Goal: Contribute content: Add original content to the website for others to see

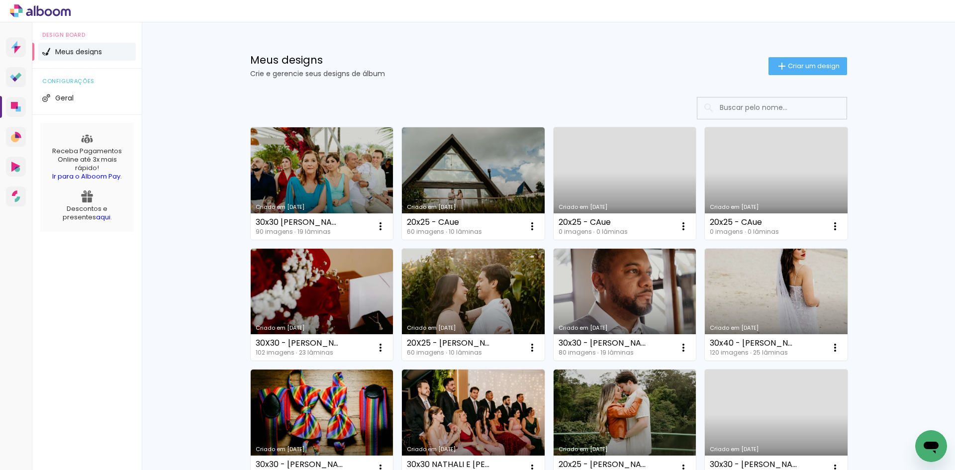
click at [807, 66] on span "Criar um design" at bounding box center [814, 66] width 52 height 6
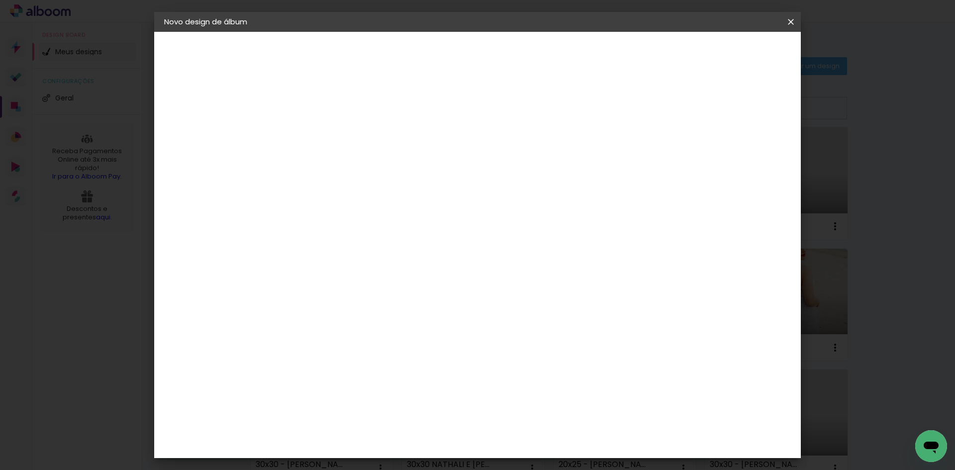
click at [327, 127] on input at bounding box center [327, 133] width 0 height 15
type input "30x30 - giovana e caio"
type paper-input "30x30 - giovana e caio"
click at [429, 60] on paper-button "Avançar" at bounding box center [404, 52] width 49 height 17
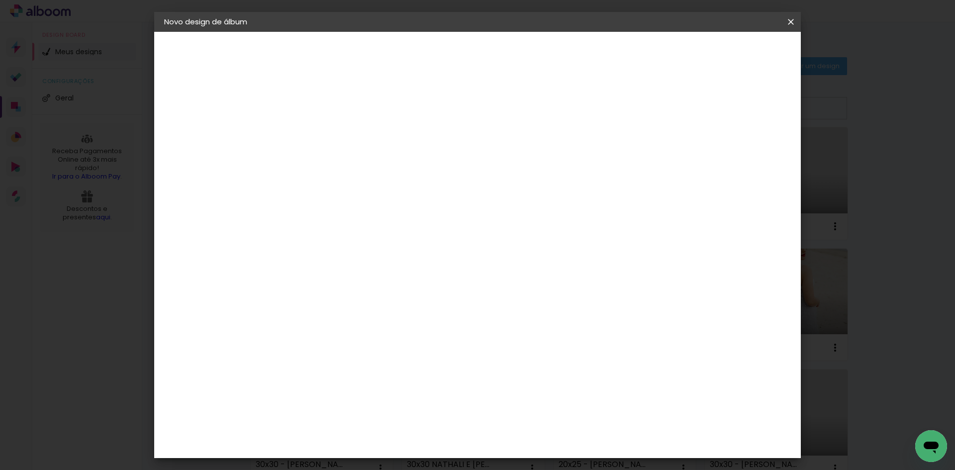
click at [513, 58] on paper-button "Avançar" at bounding box center [488, 52] width 49 height 17
click at [366, 166] on input "text" at bounding box center [346, 173] width 39 height 15
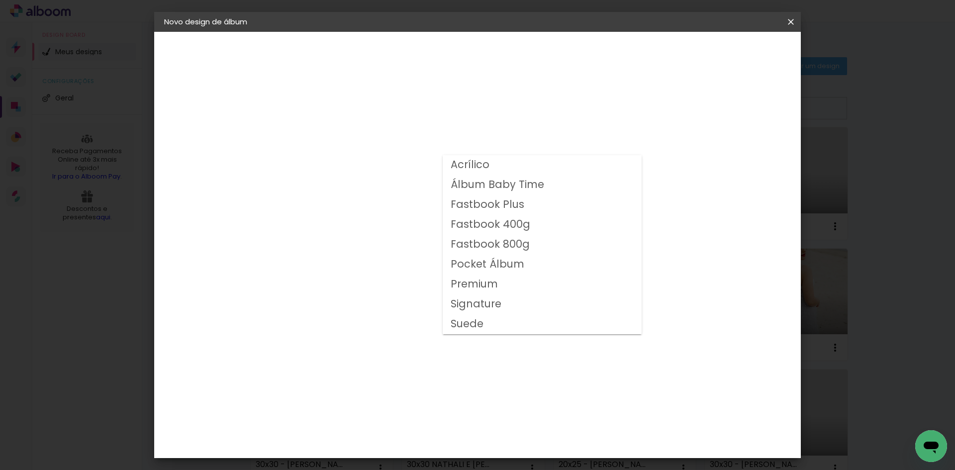
click at [0, 0] on slot "Fastbook 800g" at bounding box center [0, 0] width 0 height 0
type input "Fastbook 800g"
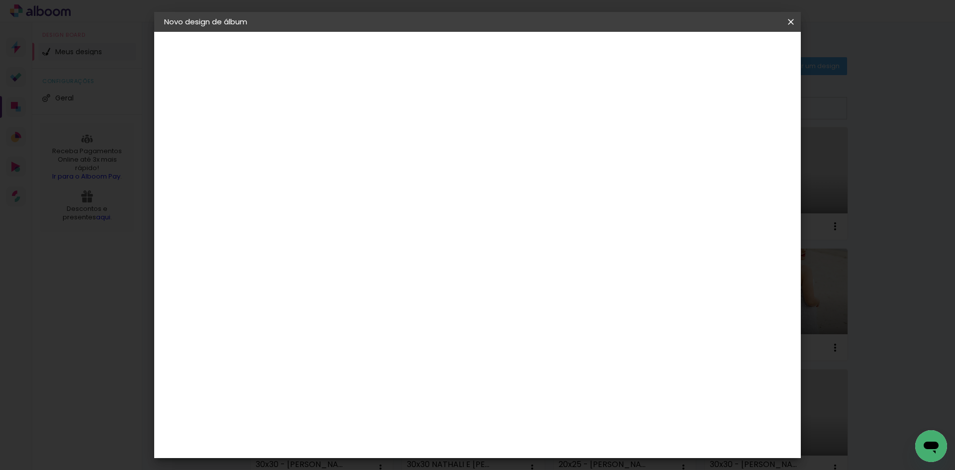
click at [489, 59] on paper-button "Avançar" at bounding box center [464, 52] width 49 height 17
click at [739, 58] on paper-button "Iniciar design" at bounding box center [706, 52] width 65 height 17
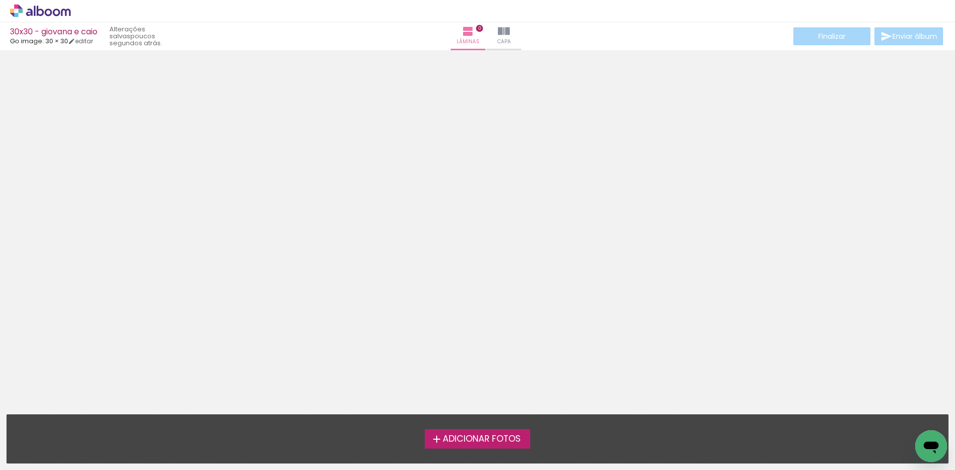
click at [471, 438] on span "Adicionar Fotos" at bounding box center [482, 439] width 78 height 9
click at [0, 0] on input "file" at bounding box center [0, 0] width 0 height 0
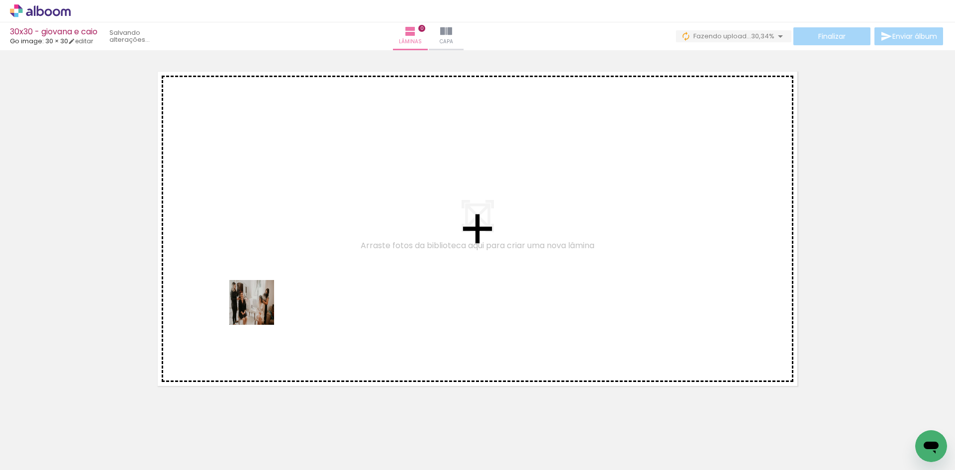
drag, startPoint x: 99, startPoint y: 441, endPoint x: 202, endPoint y: 413, distance: 106.1
click at [295, 273] on quentale-workspace at bounding box center [477, 235] width 955 height 470
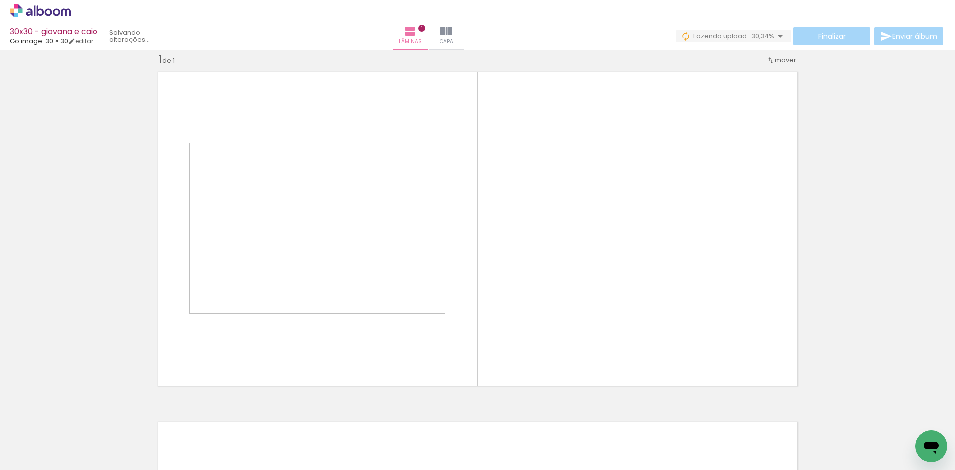
scroll to position [13, 0]
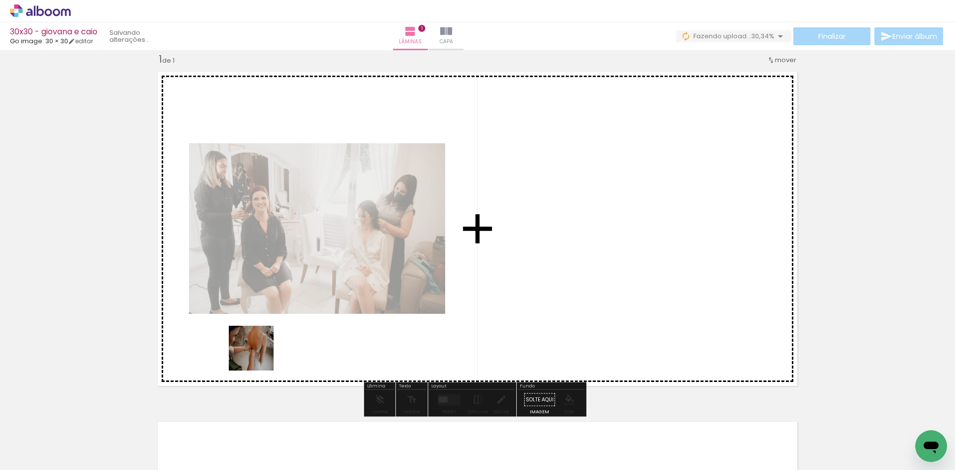
drag, startPoint x: 259, startPoint y: 356, endPoint x: 289, endPoint y: 368, distance: 33.3
click at [351, 293] on quentale-workspace at bounding box center [477, 235] width 955 height 470
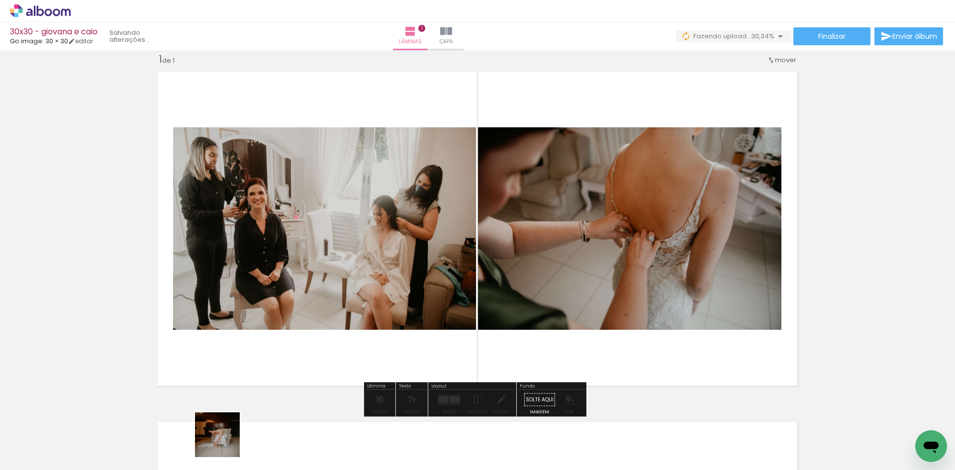
drag, startPoint x: 225, startPoint y: 442, endPoint x: 292, endPoint y: 382, distance: 90.5
click at [299, 326] on quentale-workspace at bounding box center [477, 235] width 955 height 470
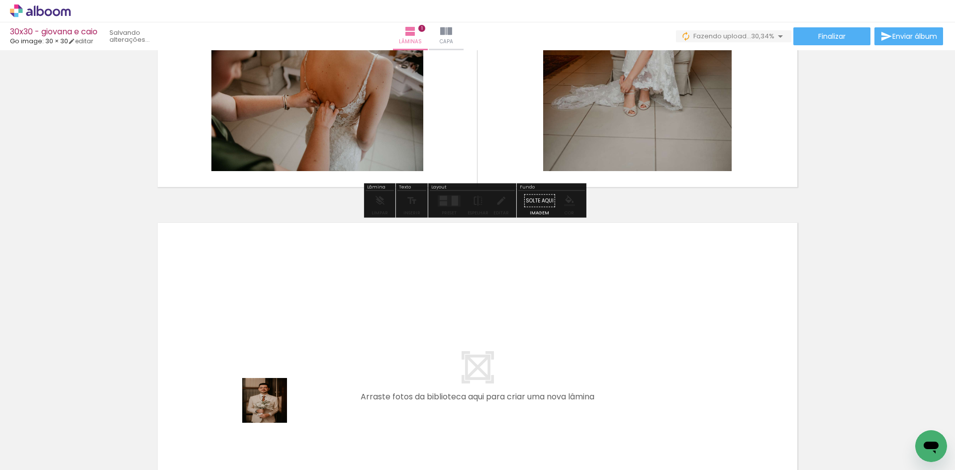
drag, startPoint x: 272, startPoint y: 408, endPoint x: 277, endPoint y: 381, distance: 27.3
click at [277, 381] on quentale-workspace at bounding box center [477, 235] width 955 height 470
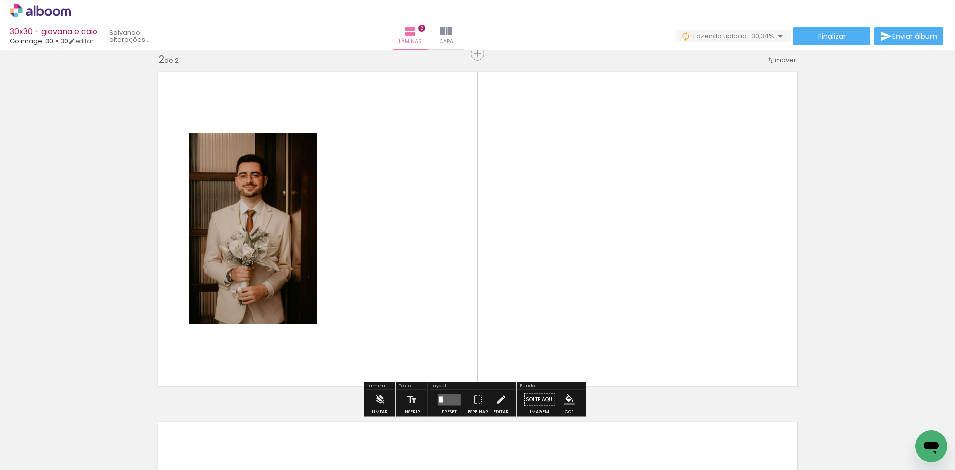
scroll to position [363, 0]
drag, startPoint x: 335, startPoint y: 373, endPoint x: 342, endPoint y: 330, distance: 43.8
click at [342, 330] on quentale-workspace at bounding box center [477, 235] width 955 height 470
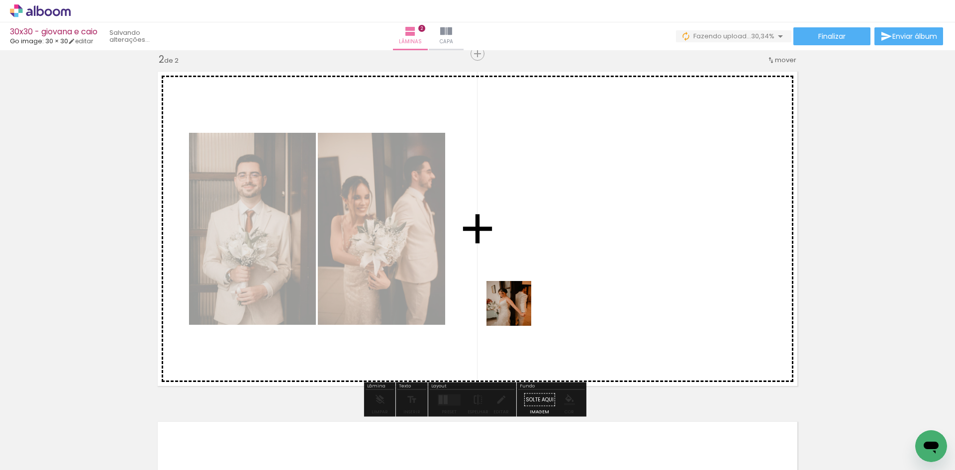
drag, startPoint x: 392, startPoint y: 434, endPoint x: 525, endPoint y: 311, distance: 181.3
click at [527, 301] on quentale-workspace at bounding box center [477, 235] width 955 height 470
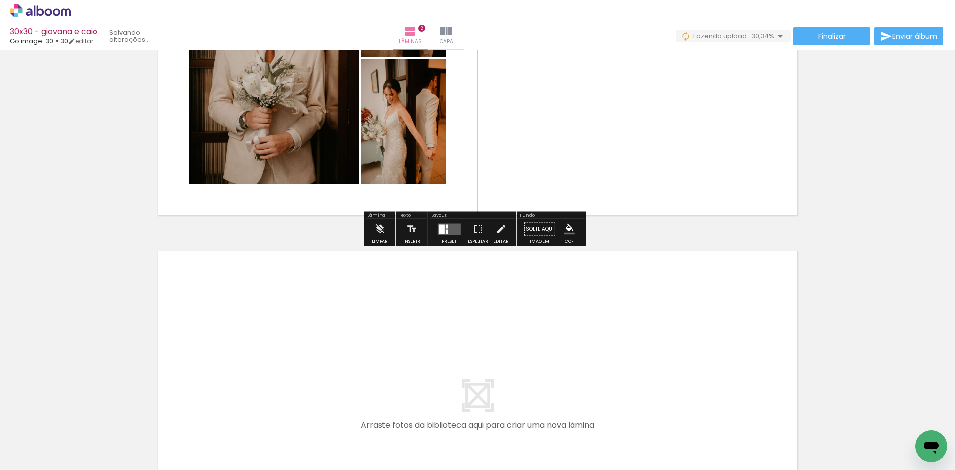
scroll to position [562, 0]
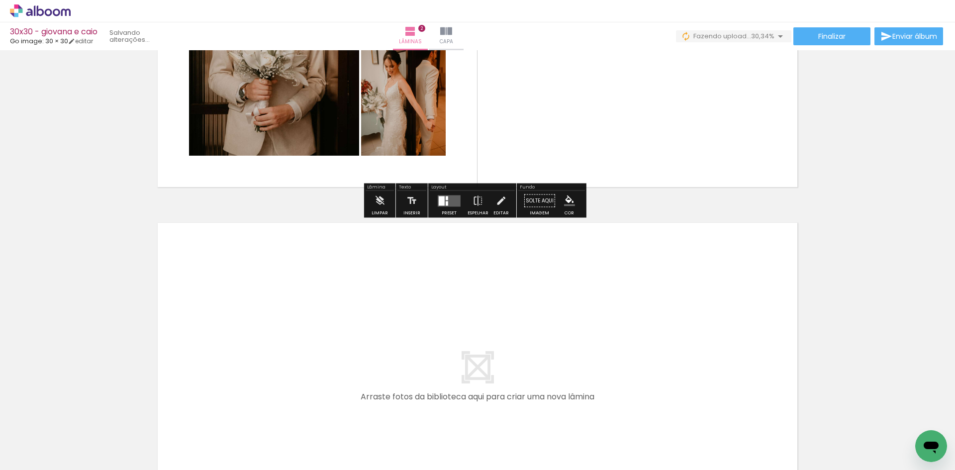
drag, startPoint x: 435, startPoint y: 440, endPoint x: 485, endPoint y: 417, distance: 55.2
click at [416, 362] on quentale-workspace at bounding box center [477, 235] width 955 height 470
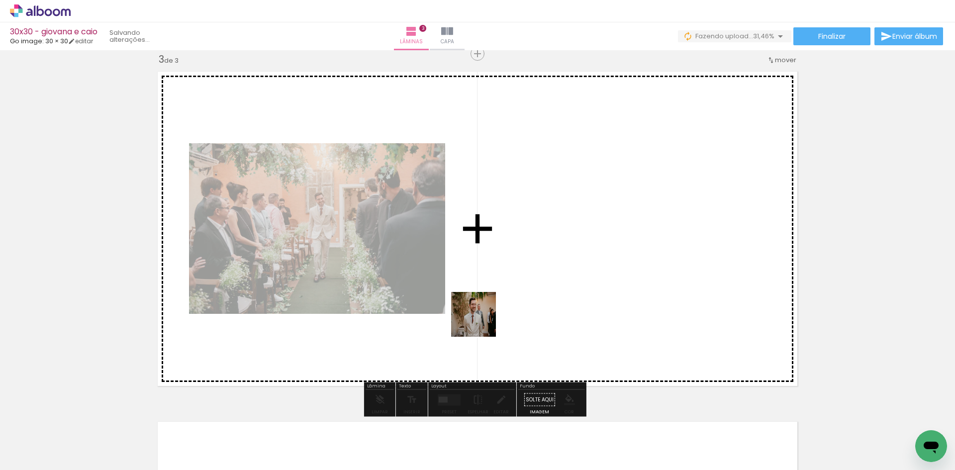
drag, startPoint x: 497, startPoint y: 436, endPoint x: 481, endPoint y: 302, distance: 134.7
click at [481, 302] on quentale-workspace at bounding box center [477, 235] width 955 height 470
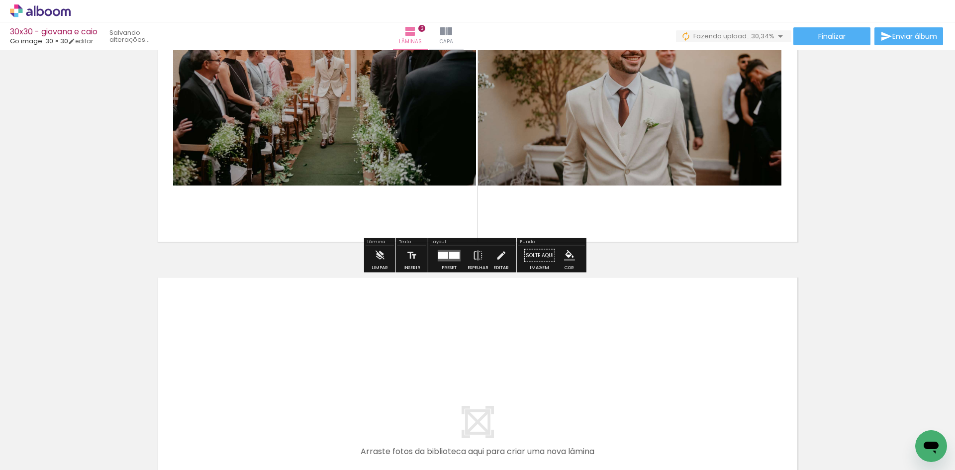
scroll to position [912, 0]
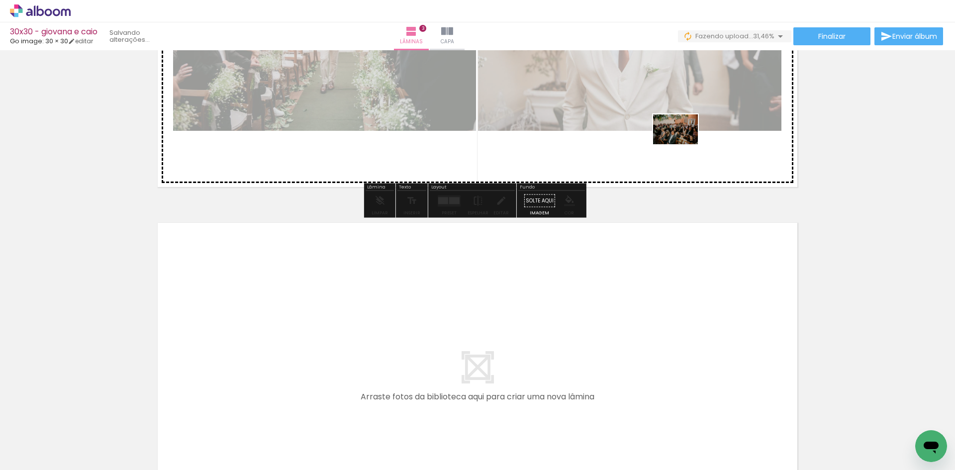
drag, startPoint x: 557, startPoint y: 428, endPoint x: 683, endPoint y: 144, distance: 310.7
click at [683, 144] on quentale-workspace at bounding box center [477, 235] width 955 height 470
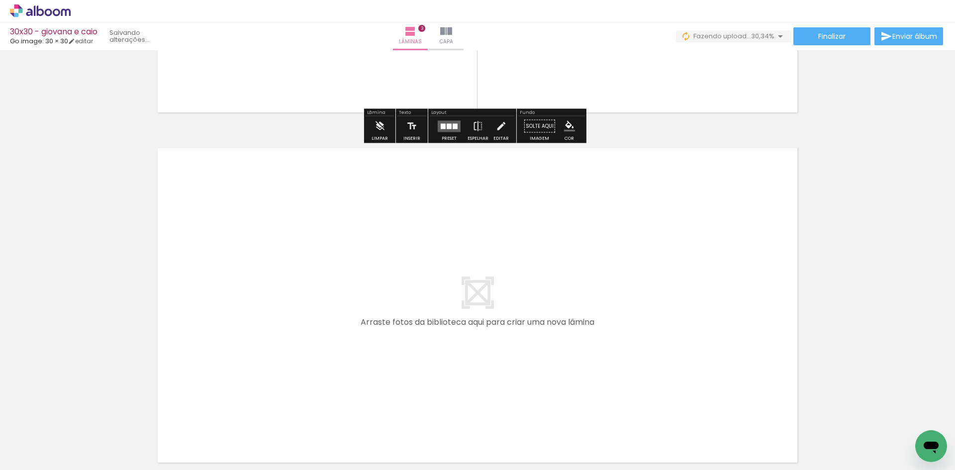
scroll to position [1012, 0]
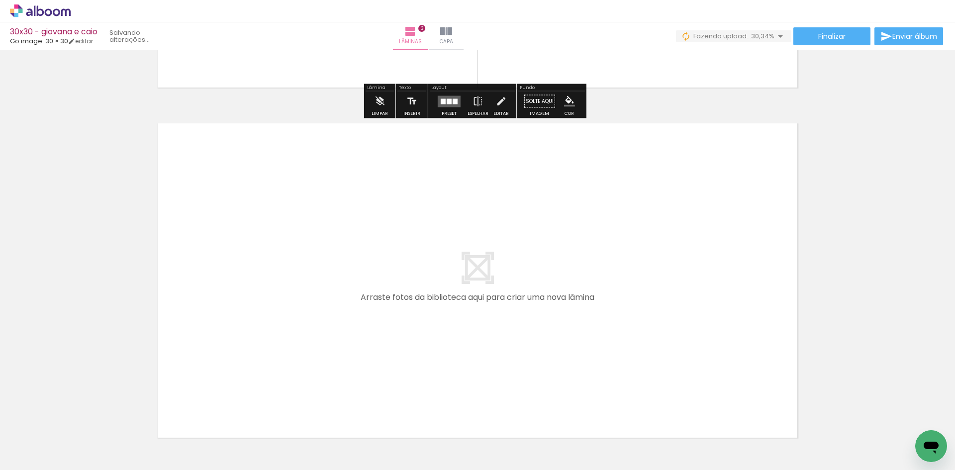
drag, startPoint x: 590, startPoint y: 426, endPoint x: 507, endPoint y: 328, distance: 128.5
click at [507, 328] on quentale-workspace at bounding box center [477, 235] width 955 height 470
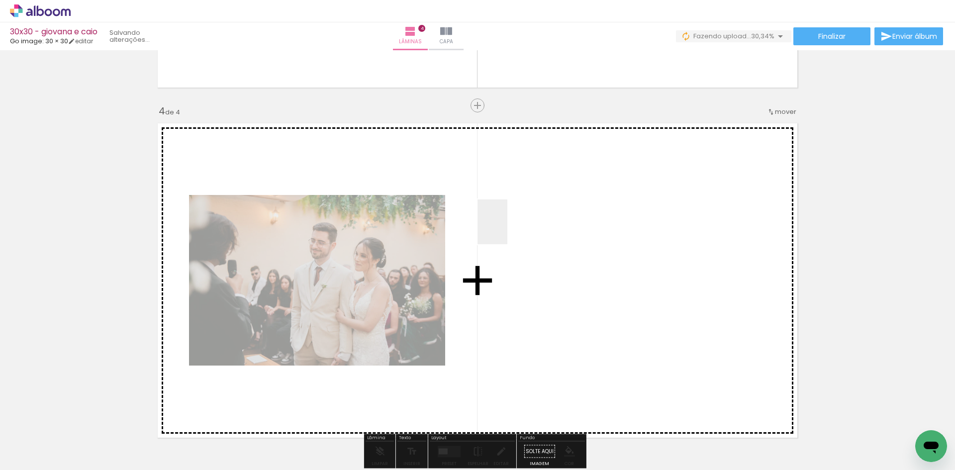
drag, startPoint x: 551, startPoint y: 272, endPoint x: 530, endPoint y: 253, distance: 28.2
click at [507, 229] on quentale-workspace at bounding box center [477, 235] width 955 height 470
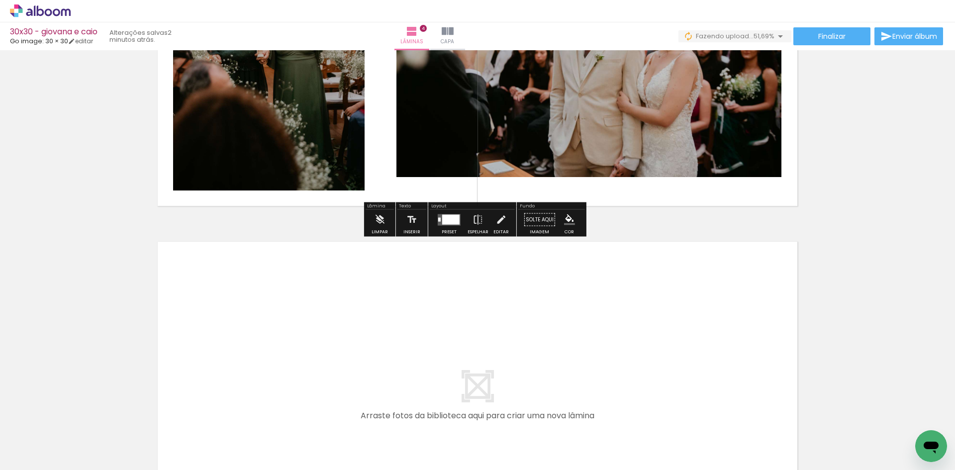
scroll to position [1262, 0]
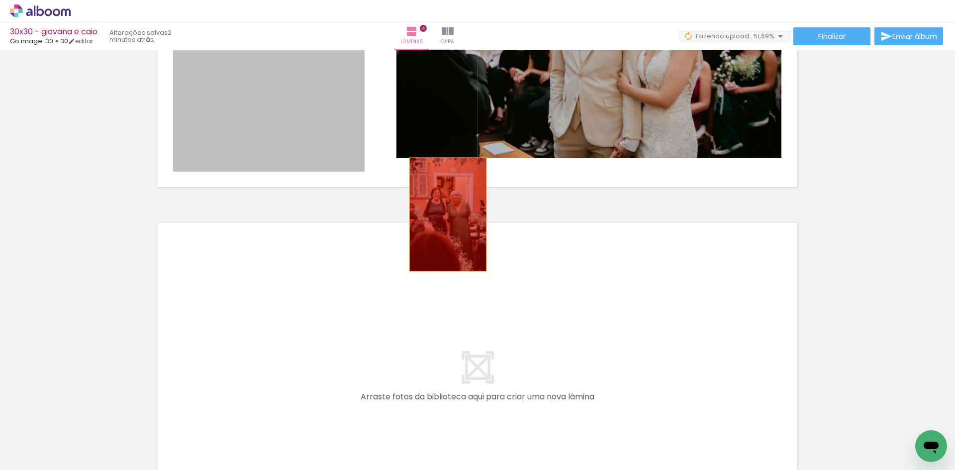
drag, startPoint x: 444, startPoint y: 214, endPoint x: 511, endPoint y: 326, distance: 130.5
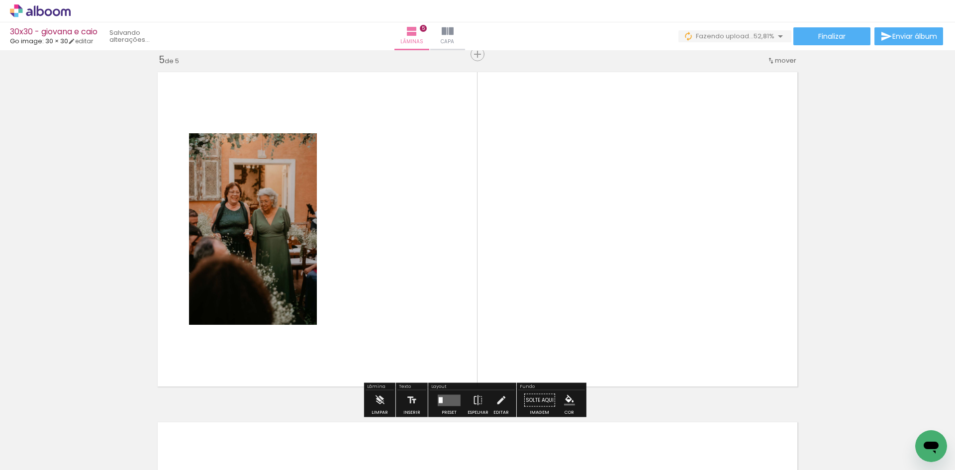
scroll to position [1414, 0]
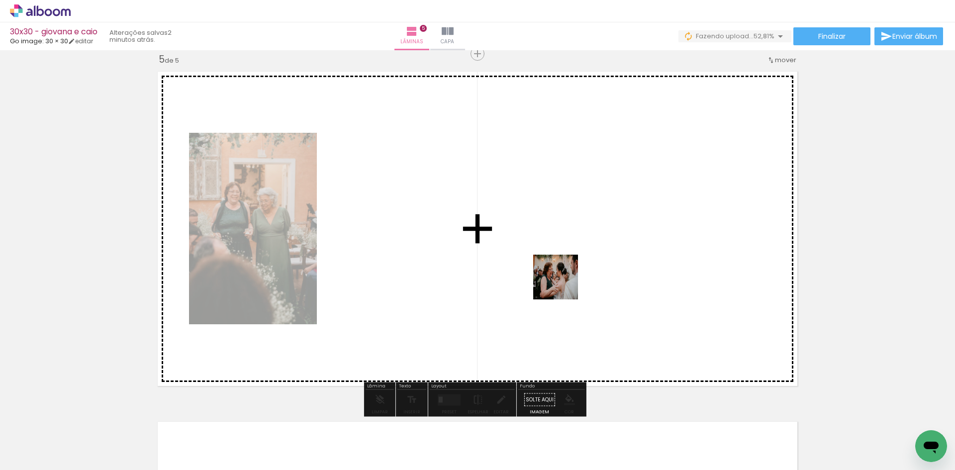
drag, startPoint x: 722, startPoint y: 441, endPoint x: 701, endPoint y: 380, distance: 64.7
click at [551, 273] on quentale-workspace at bounding box center [477, 235] width 955 height 470
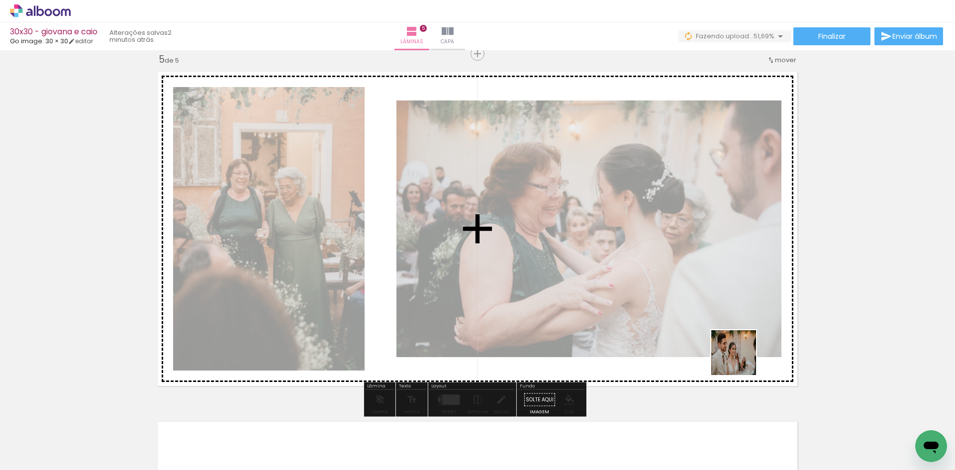
drag, startPoint x: 741, startPoint y: 360, endPoint x: 656, endPoint y: 255, distance: 135.1
click at [656, 255] on quentale-workspace at bounding box center [477, 235] width 955 height 470
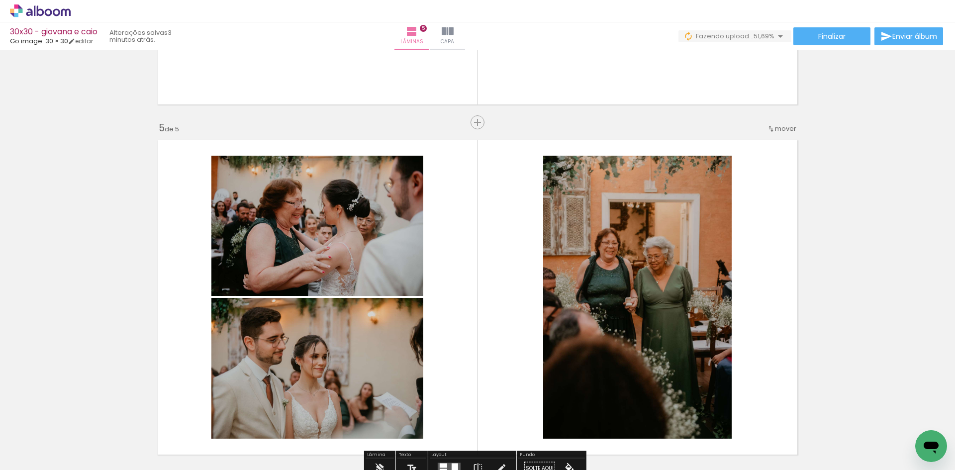
scroll to position [1364, 0]
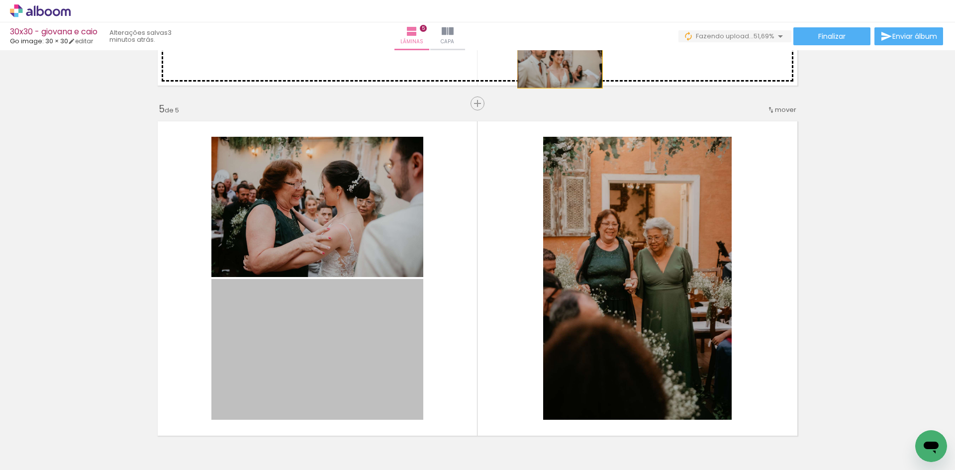
drag, startPoint x: 391, startPoint y: 339, endPoint x: 556, endPoint y: 60, distance: 324.3
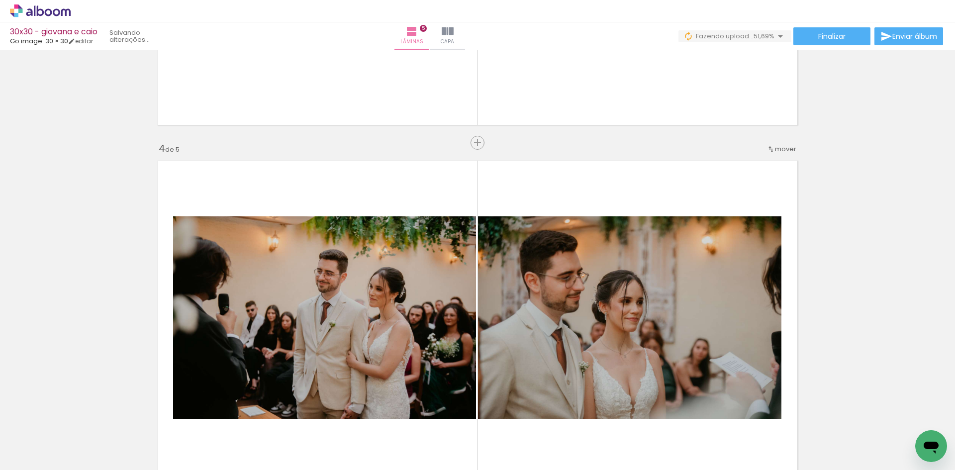
scroll to position [966, 0]
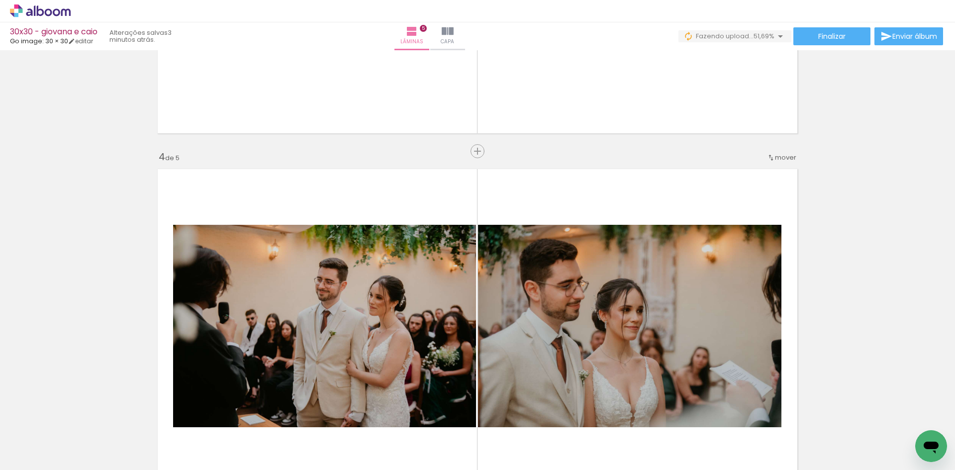
drag, startPoint x: 812, startPoint y: 433, endPoint x: 668, endPoint y: 341, distance: 171.3
click at [685, 350] on quentale-workspace at bounding box center [477, 235] width 955 height 470
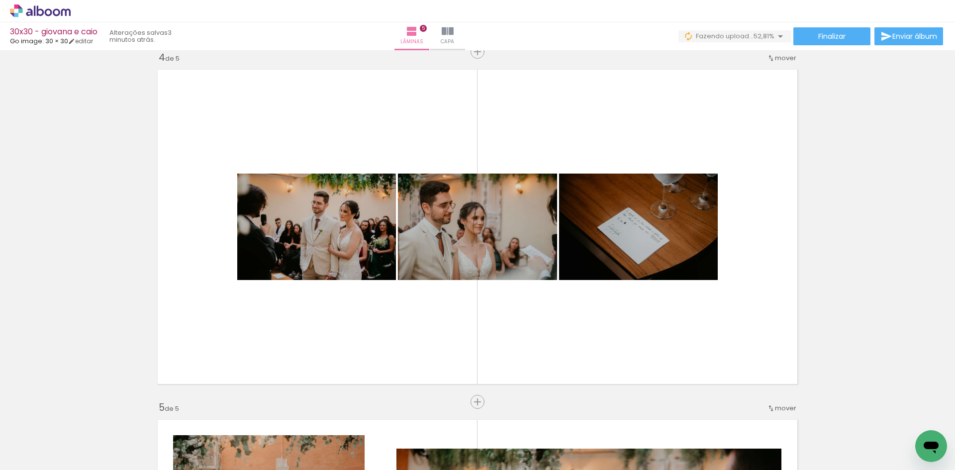
scroll to position [0, 497]
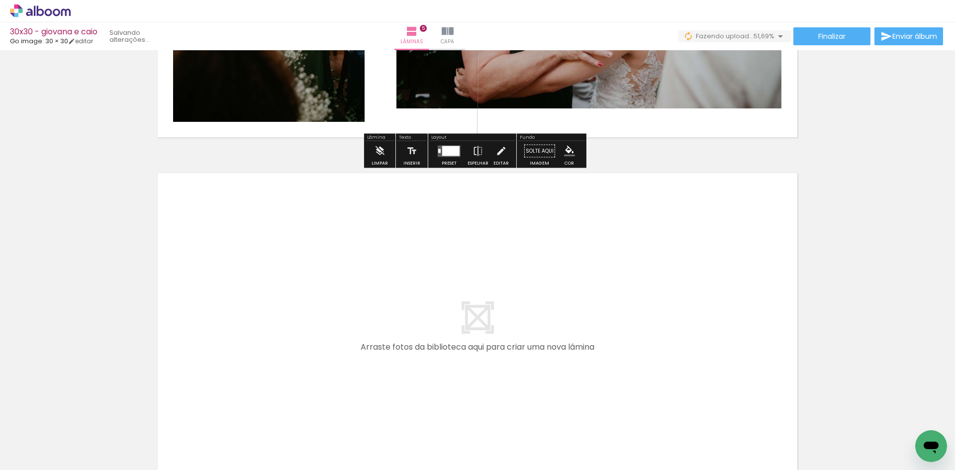
drag, startPoint x: 382, startPoint y: 437, endPoint x: 433, endPoint y: 412, distance: 57.4
click at [387, 375] on quentale-workspace at bounding box center [477, 235] width 955 height 470
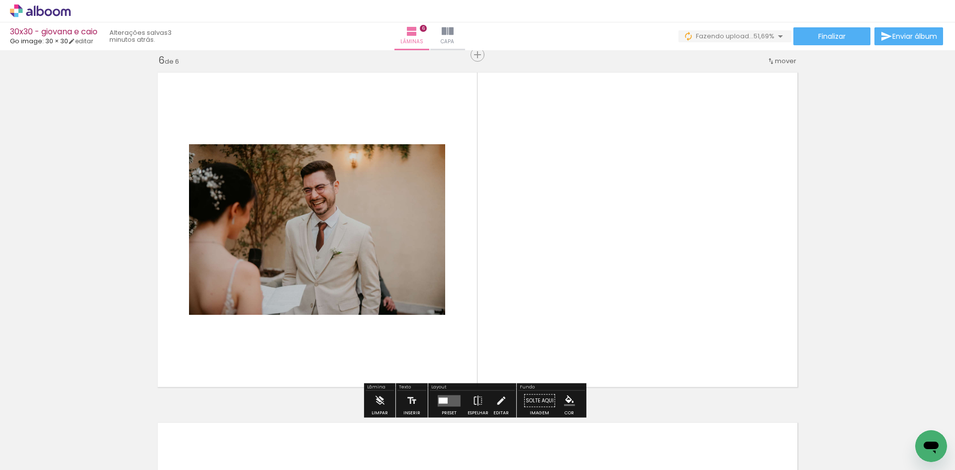
scroll to position [1764, 0]
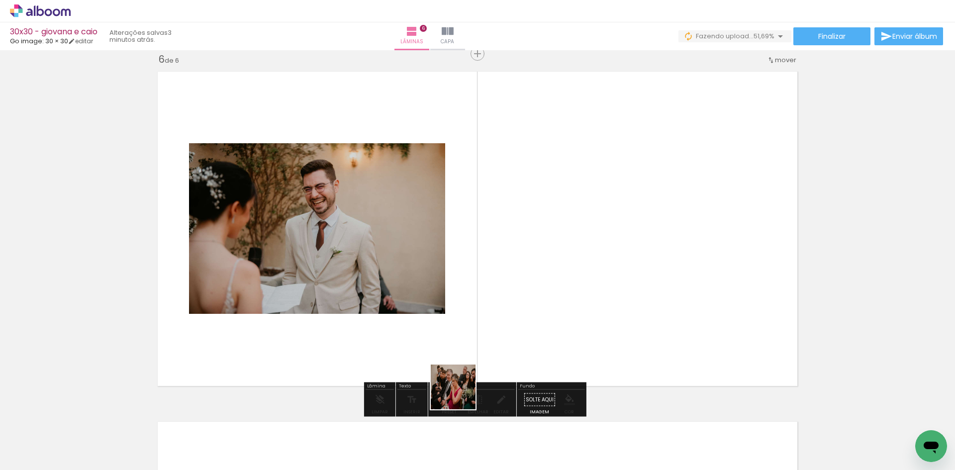
drag, startPoint x: 450, startPoint y: 432, endPoint x: 490, endPoint y: 376, distance: 69.2
click at [464, 303] on quentale-workspace at bounding box center [477, 235] width 955 height 470
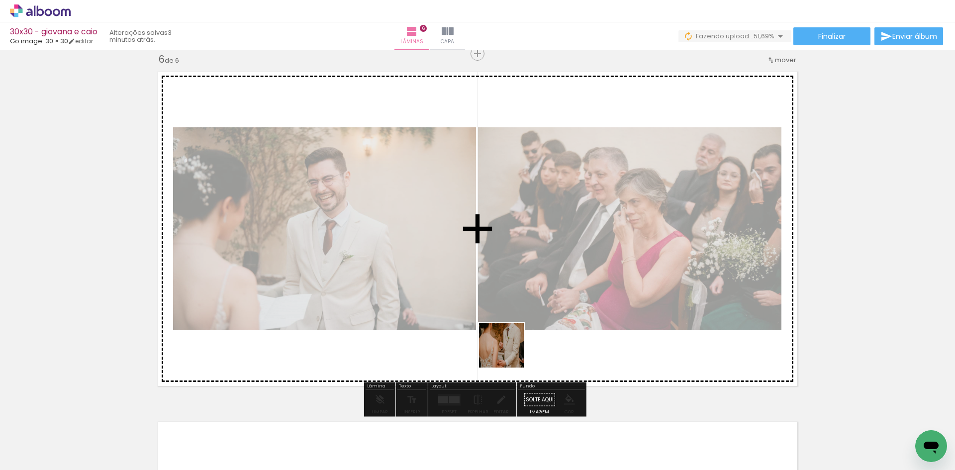
drag, startPoint x: 498, startPoint y: 423, endPoint x: 536, endPoint y: 367, distance: 68.2
click at [511, 315] on quentale-workspace at bounding box center [477, 235] width 955 height 470
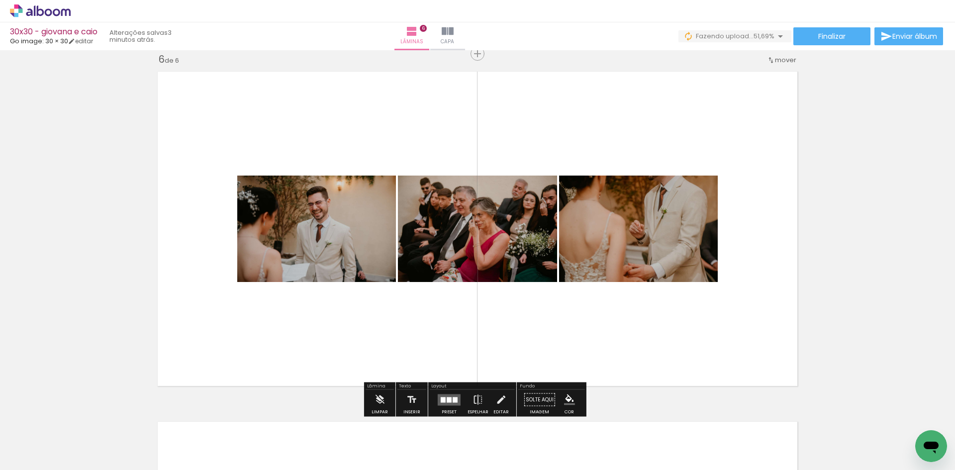
drag, startPoint x: 557, startPoint y: 423, endPoint x: 583, endPoint y: 335, distance: 92.0
click at [573, 301] on quentale-workspace at bounding box center [477, 235] width 955 height 470
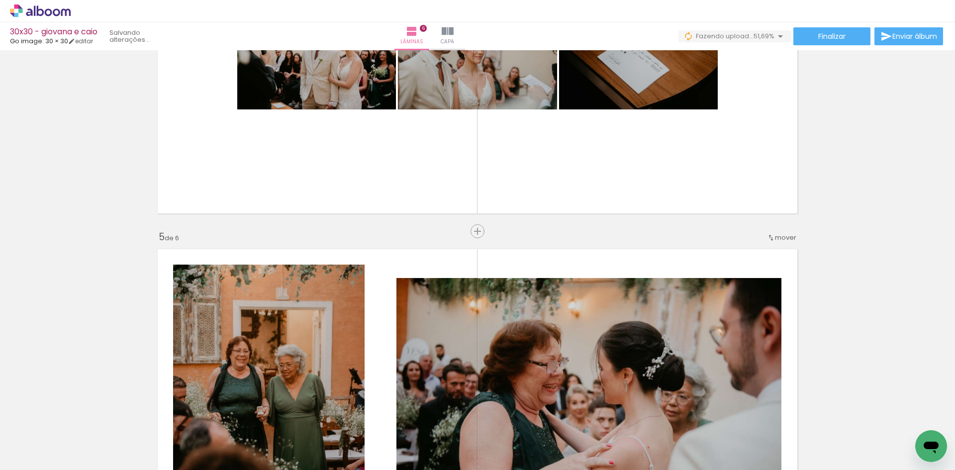
scroll to position [1217, 0]
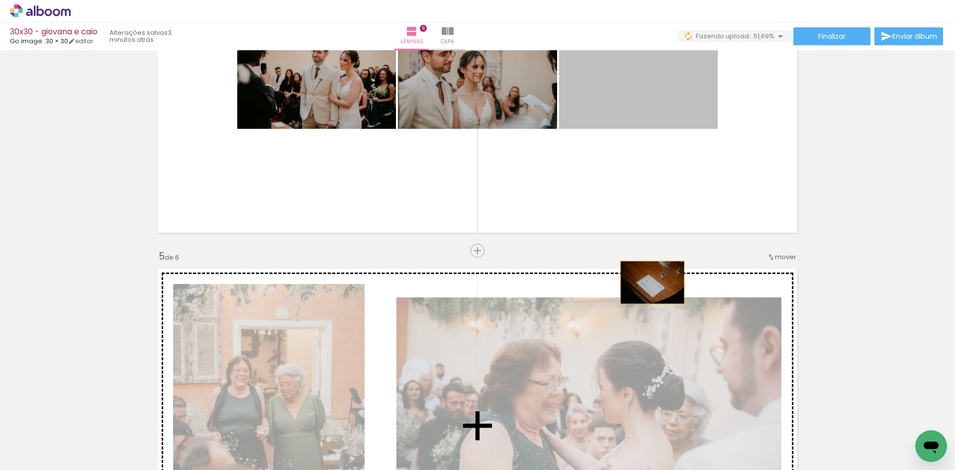
drag, startPoint x: 617, startPoint y: 102, endPoint x: 635, endPoint y: 355, distance: 253.8
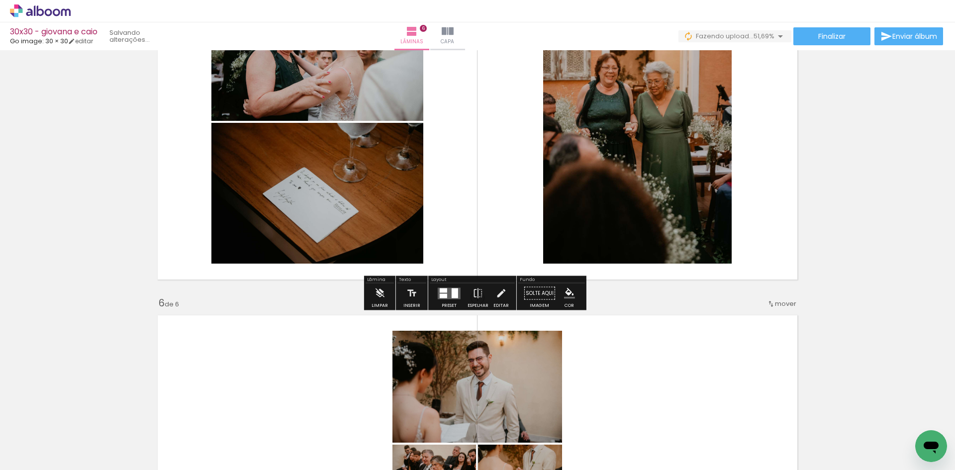
scroll to position [1565, 0]
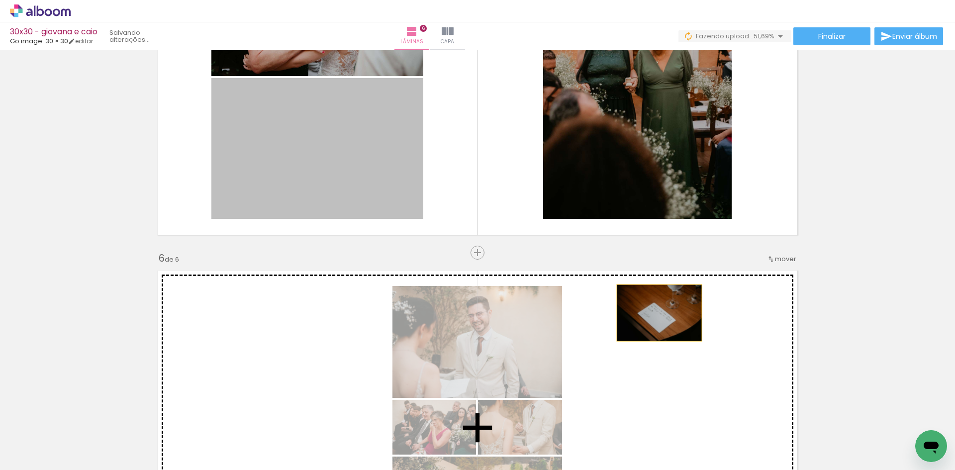
drag, startPoint x: 557, startPoint y: 264, endPoint x: 659, endPoint y: 319, distance: 115.5
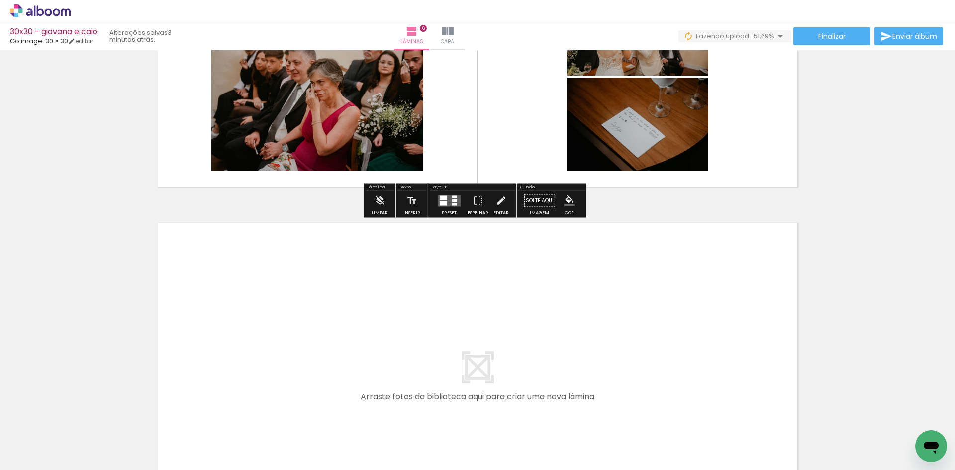
drag, startPoint x: 607, startPoint y: 441, endPoint x: 651, endPoint y: 425, distance: 46.9
click at [529, 364] on quentale-workspace at bounding box center [477, 235] width 955 height 470
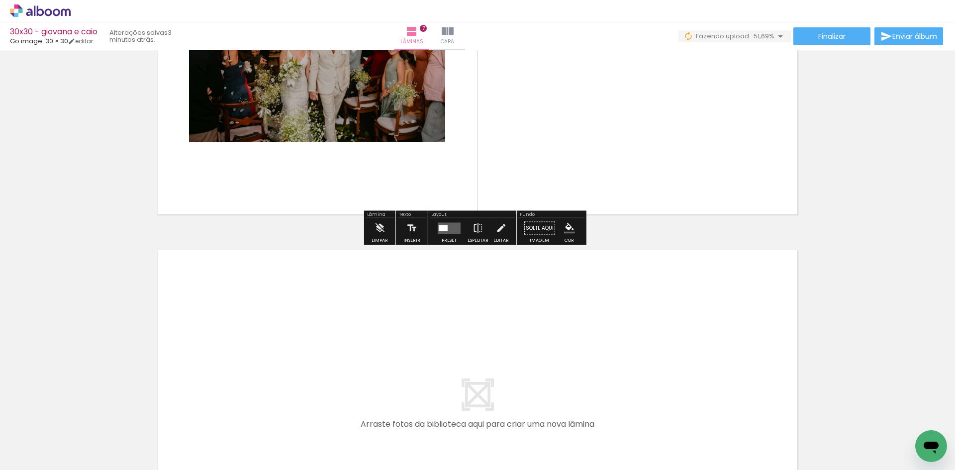
scroll to position [2313, 0]
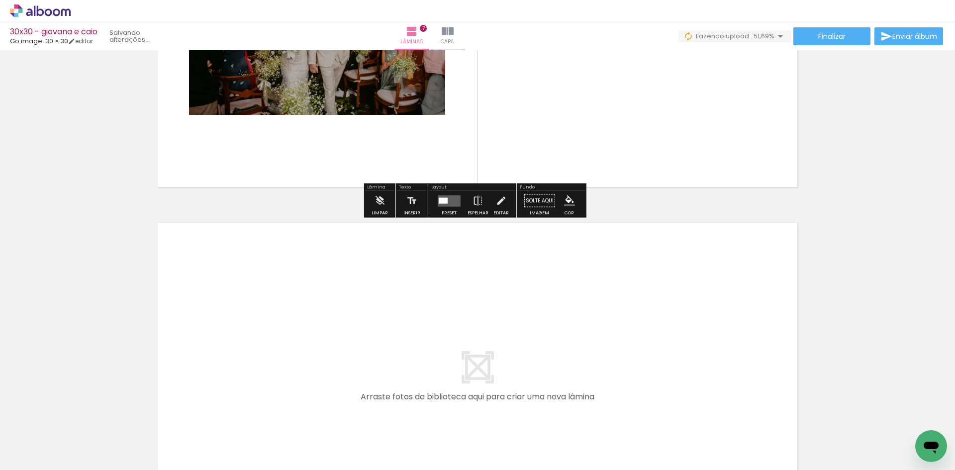
click at [569, 378] on quentale-workspace at bounding box center [477, 235] width 955 height 470
click at [601, 364] on quentale-workspace at bounding box center [477, 235] width 955 height 470
drag, startPoint x: 656, startPoint y: 437, endPoint x: 714, endPoint y: 439, distance: 57.7
click at [612, 386] on quentale-workspace at bounding box center [477, 235] width 955 height 470
